Goal: Understand process/instructions: Learn how to perform a task or action

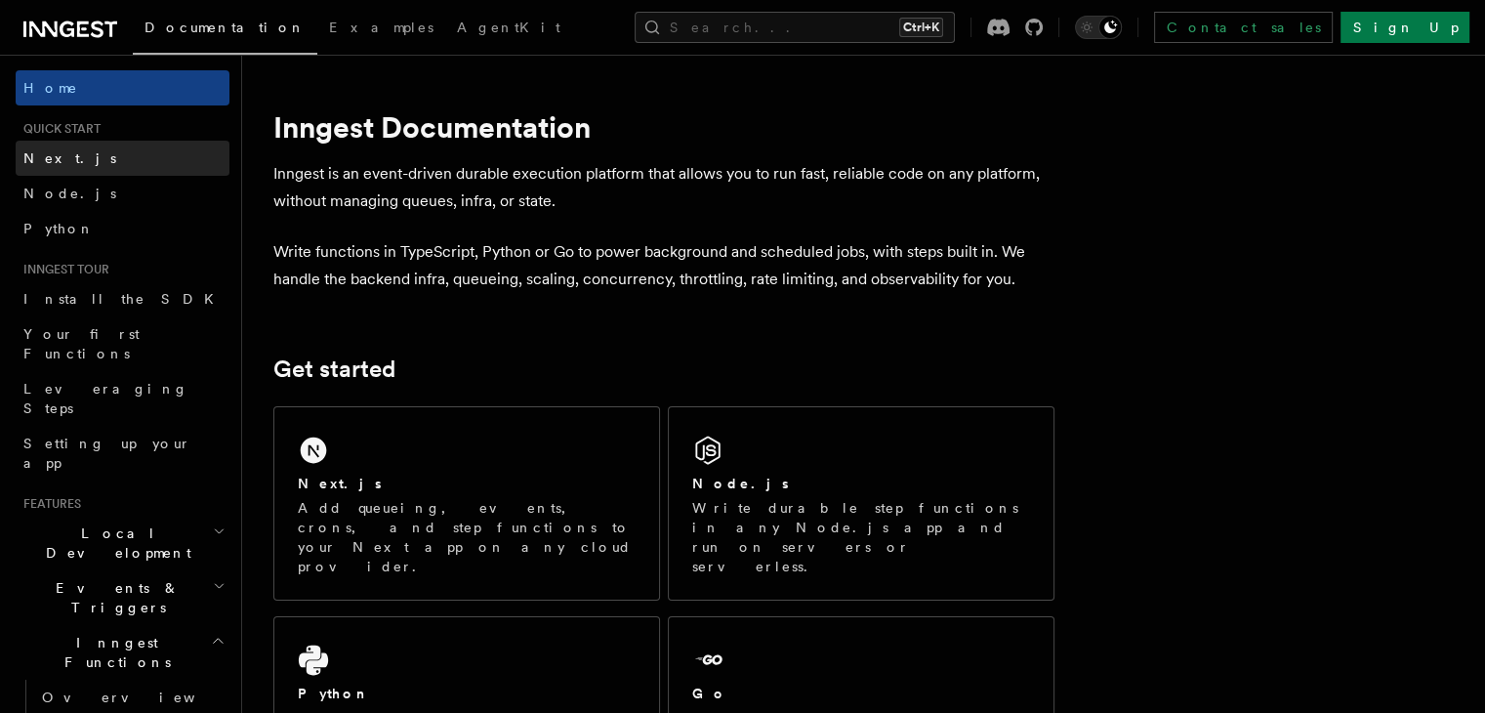
click at [78, 155] on link "Next.js" at bounding box center [123, 158] width 214 height 35
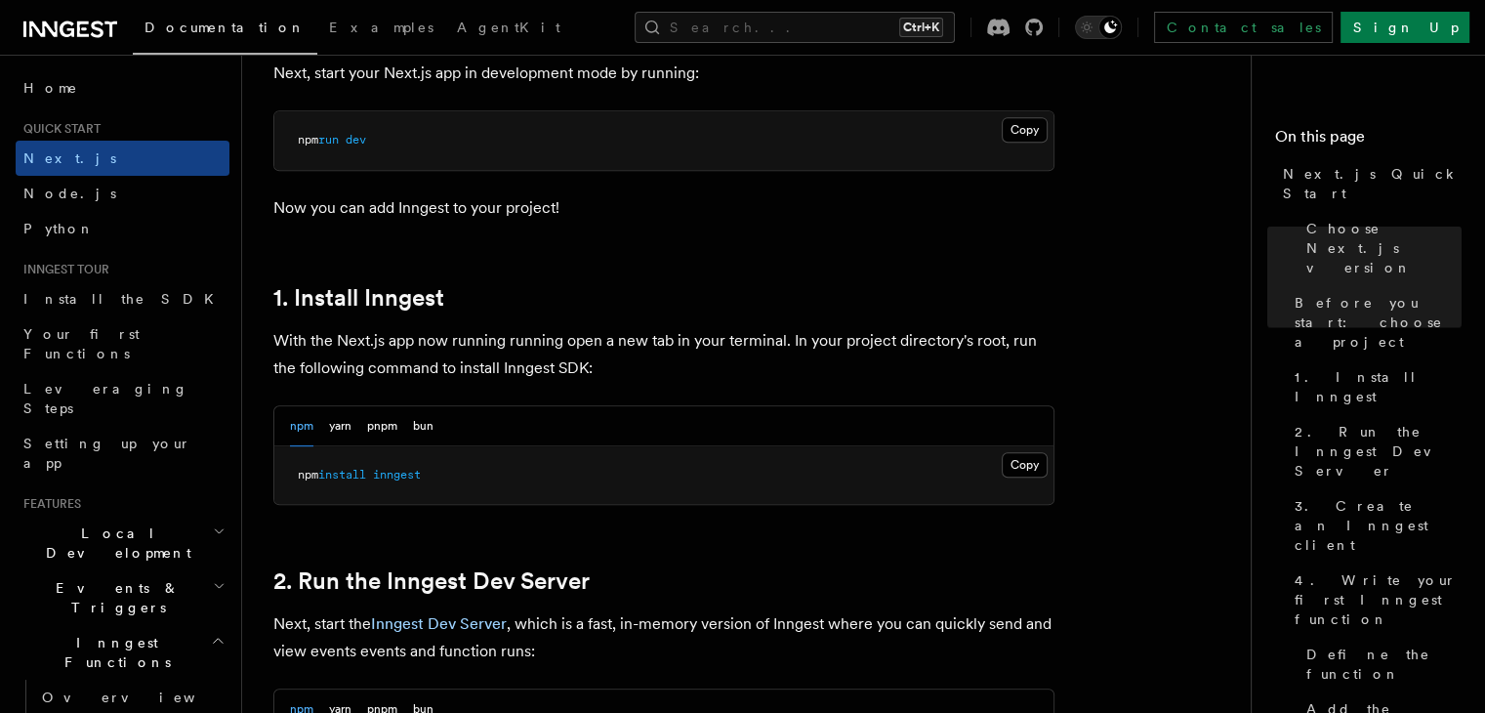
scroll to position [890, 0]
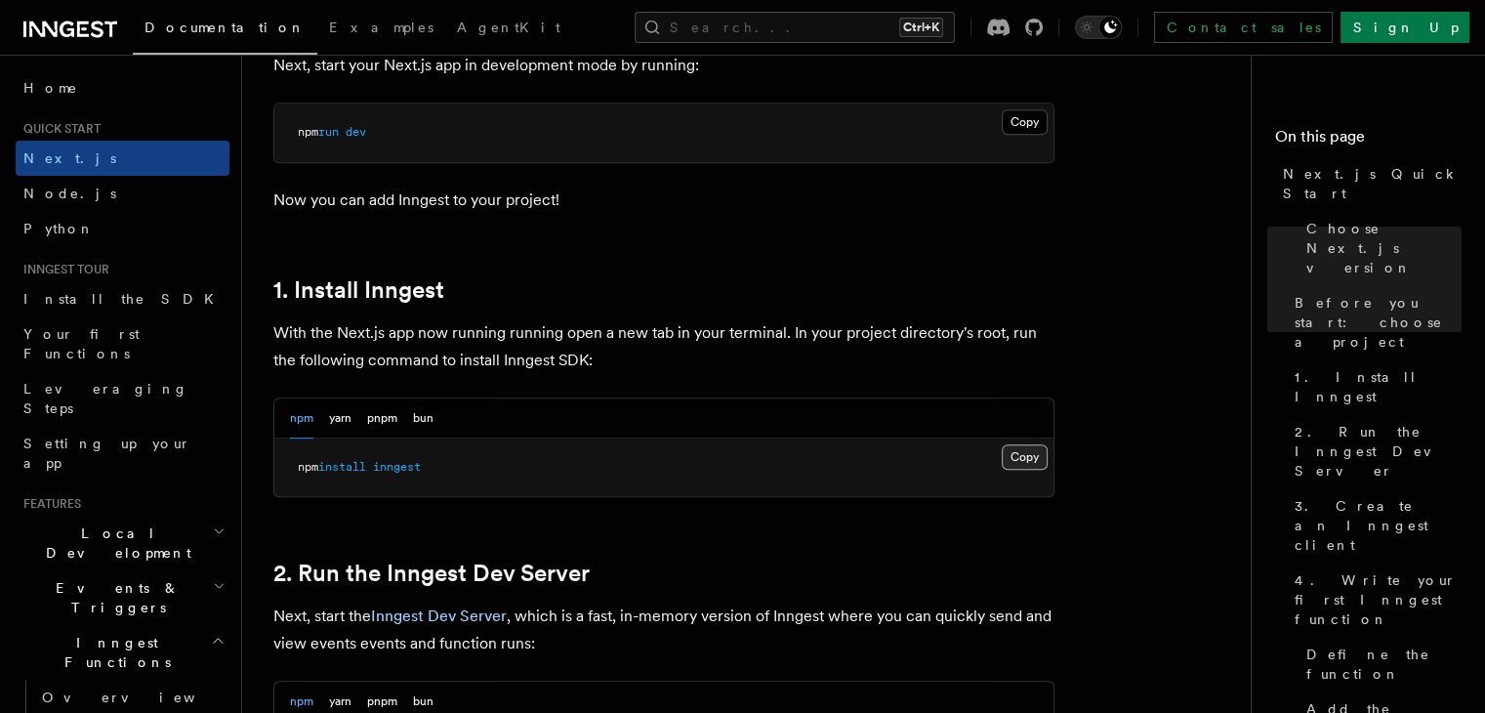
click at [1015, 451] on button "Copy Copied" at bounding box center [1025, 456] width 46 height 25
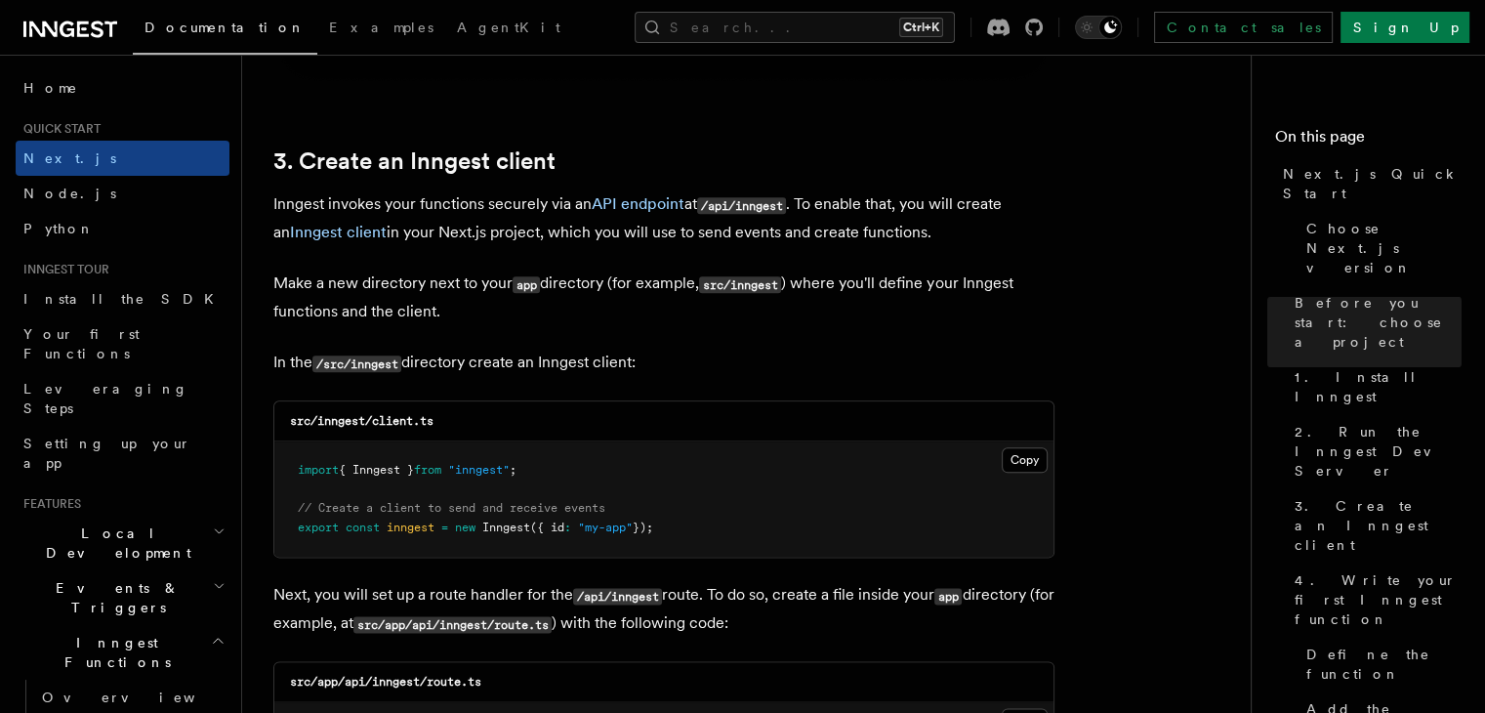
scroll to position [2257, 0]
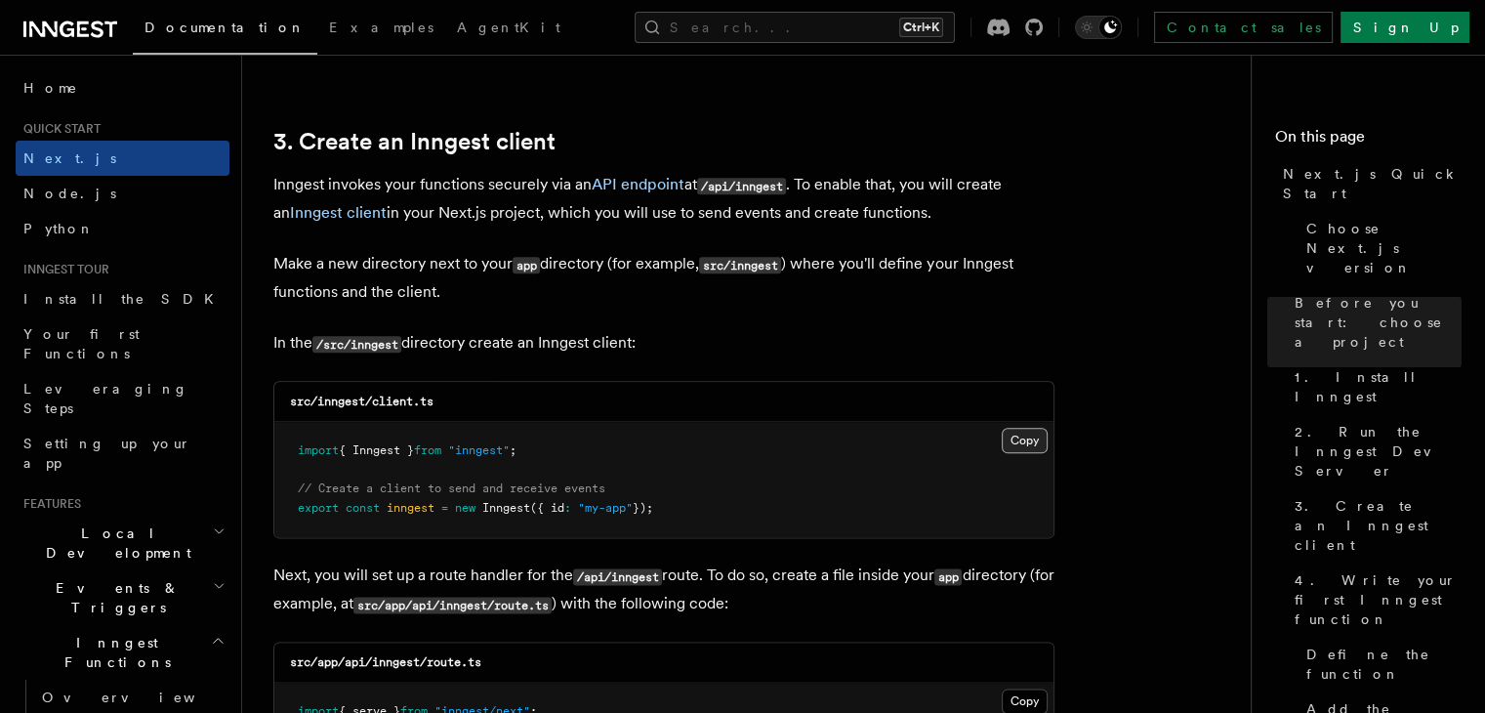
click at [1017, 439] on button "Copy Copied" at bounding box center [1025, 440] width 46 height 25
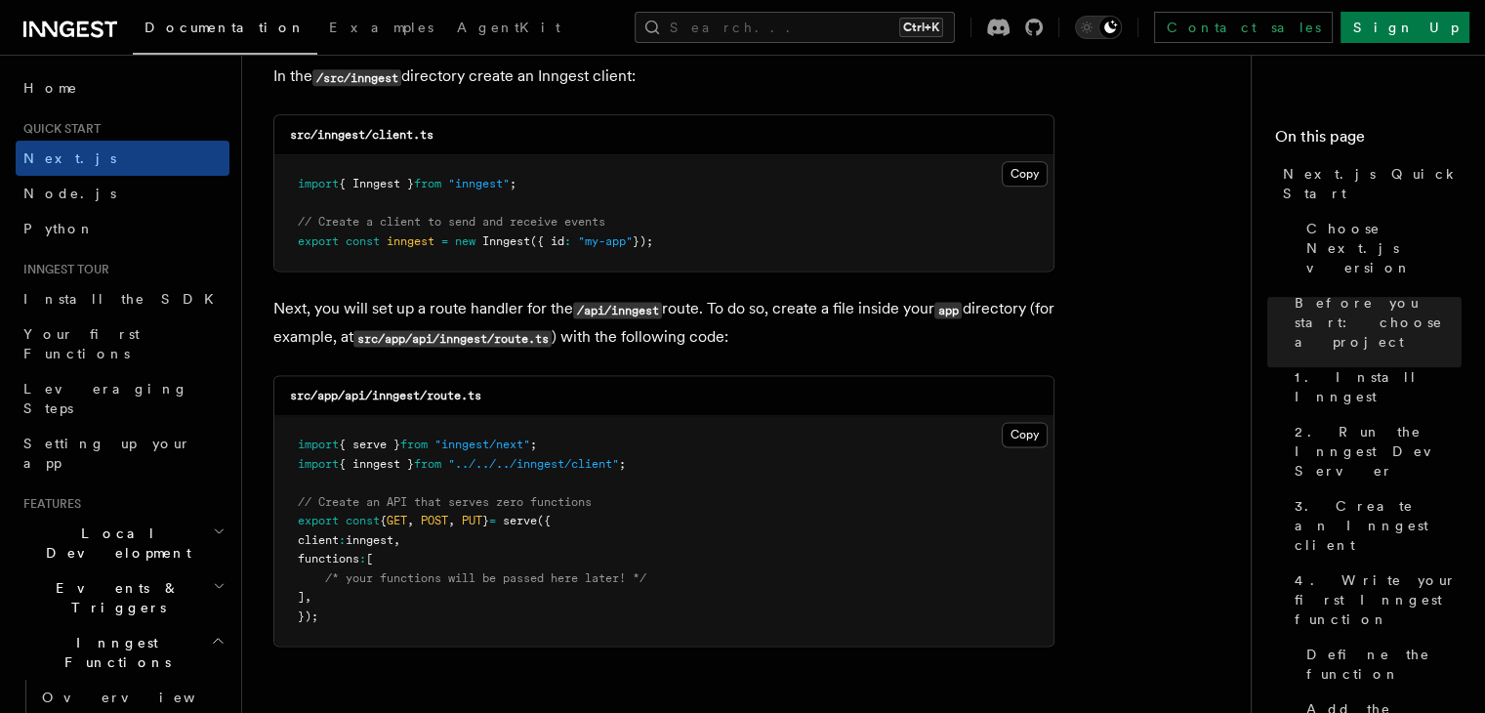
scroll to position [2578, 0]
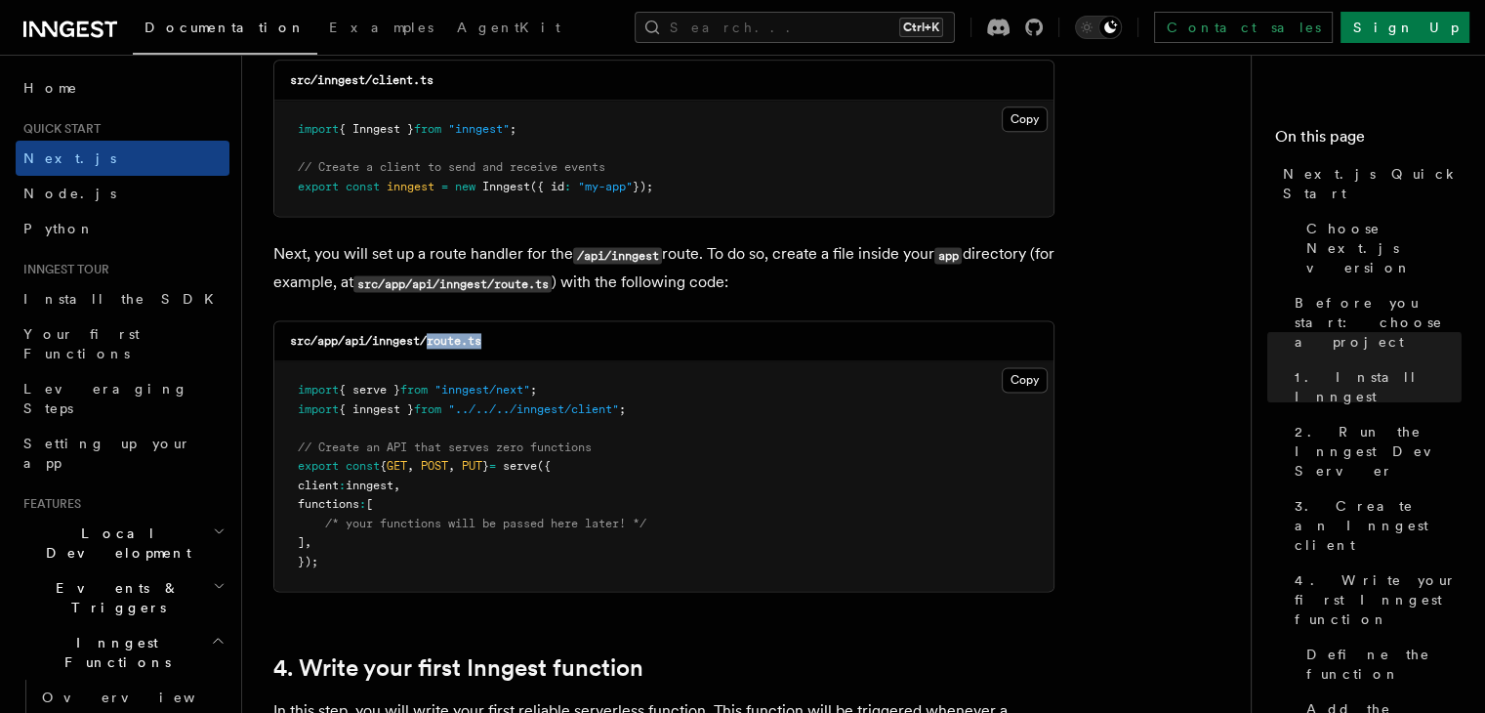
drag, startPoint x: 431, startPoint y: 335, endPoint x: 529, endPoint y: 355, distance: 100.7
click at [529, 355] on div "src/app/api/inngest/route.ts" at bounding box center [663, 341] width 779 height 40
copy code "route.ts"
click at [1031, 379] on button "Copy Copied" at bounding box center [1025, 379] width 46 height 25
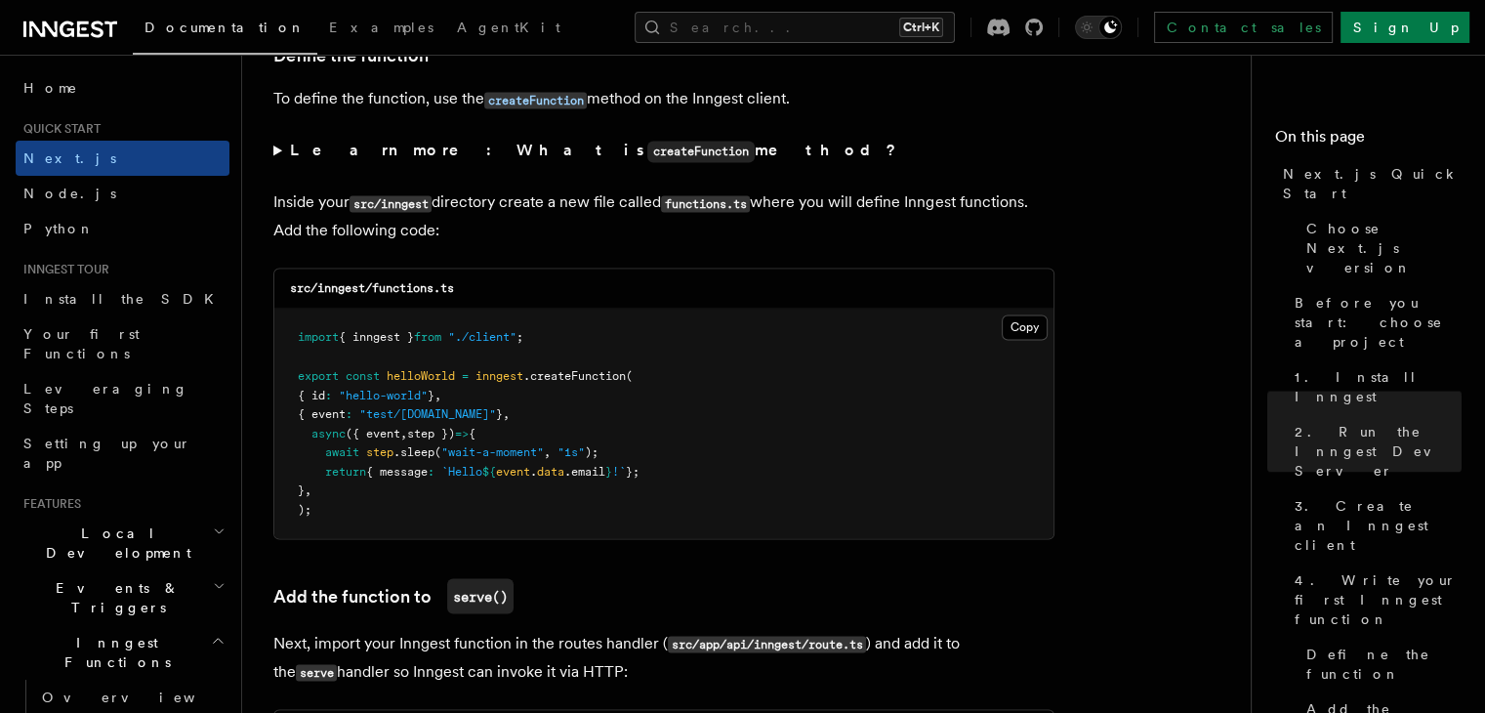
scroll to position [3365, 0]
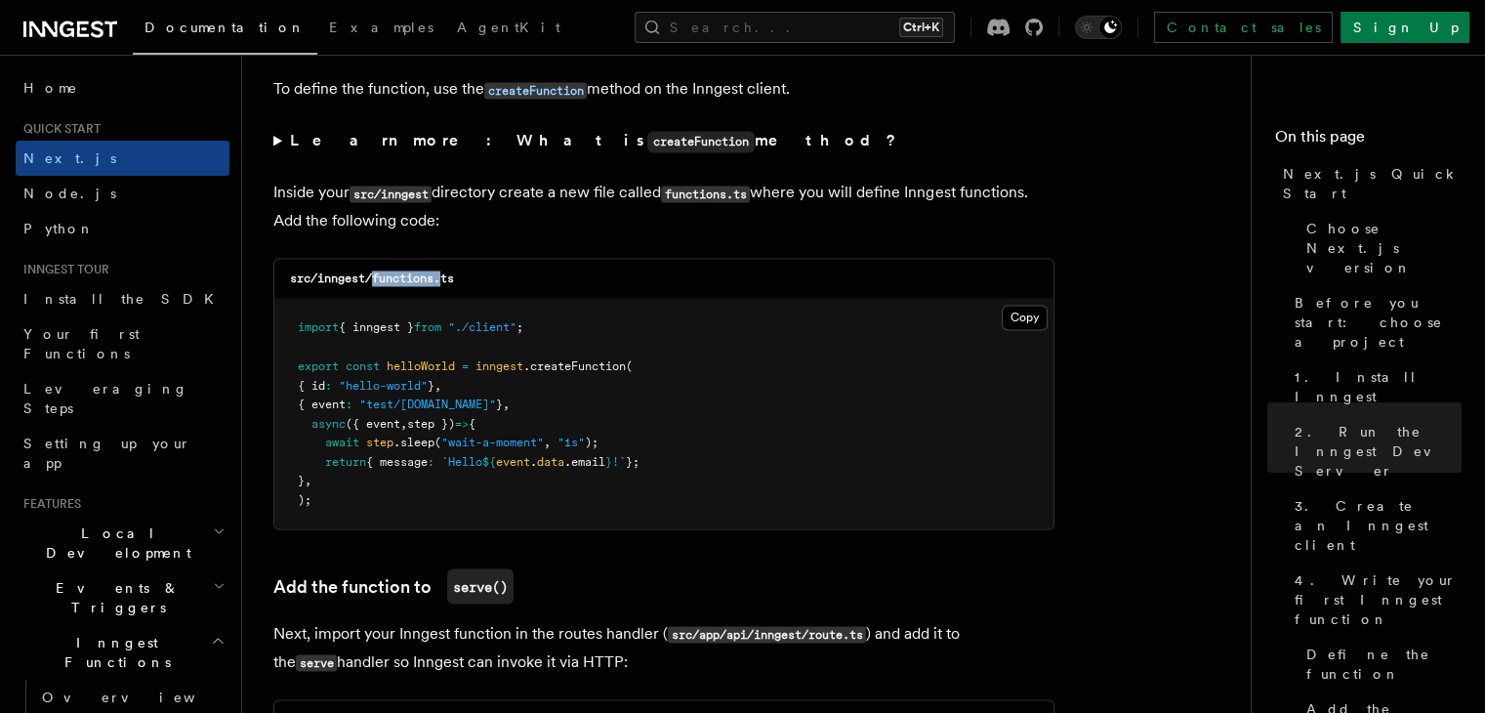
drag, startPoint x: 373, startPoint y: 283, endPoint x: 441, endPoint y: 280, distance: 68.4
click at [441, 280] on code "src/inngest/functions.ts" at bounding box center [372, 278] width 164 height 14
copy code "functions."
click at [1023, 325] on button "Copy Copied" at bounding box center [1025, 317] width 46 height 25
